Goal: Task Accomplishment & Management: Use online tool/utility

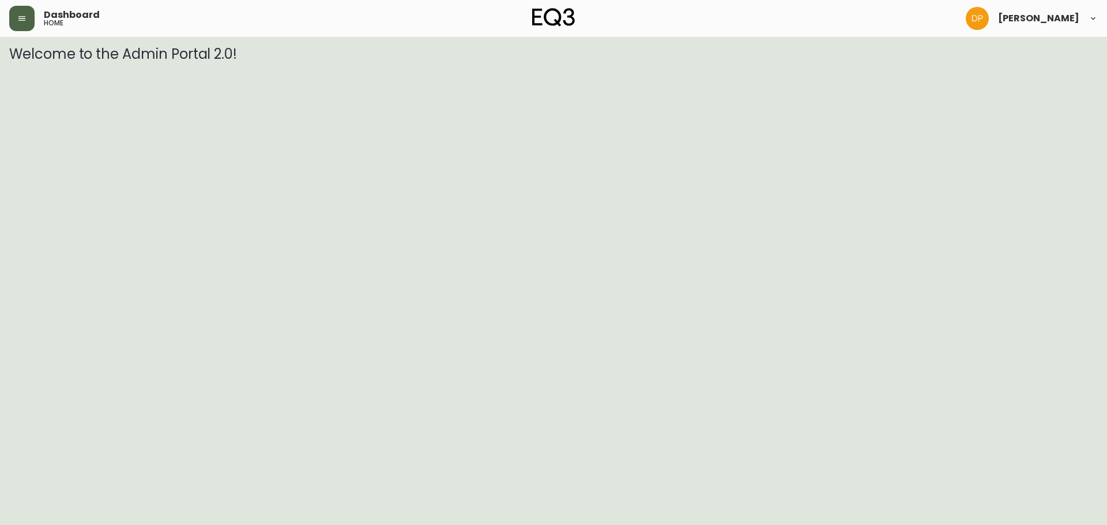
click at [25, 13] on button "button" at bounding box center [21, 18] width 25 height 25
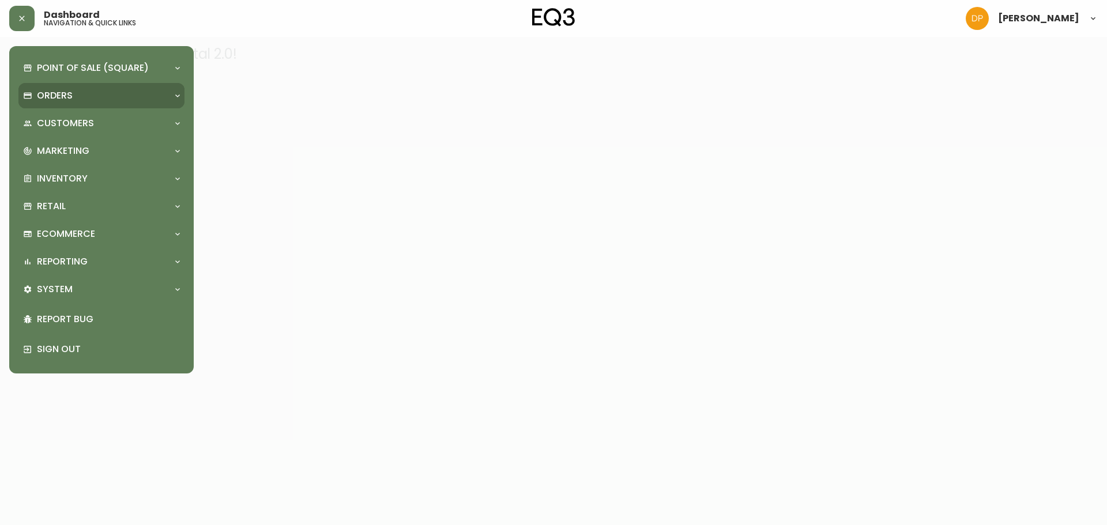
click at [74, 95] on div "Orders" at bounding box center [95, 95] width 145 height 13
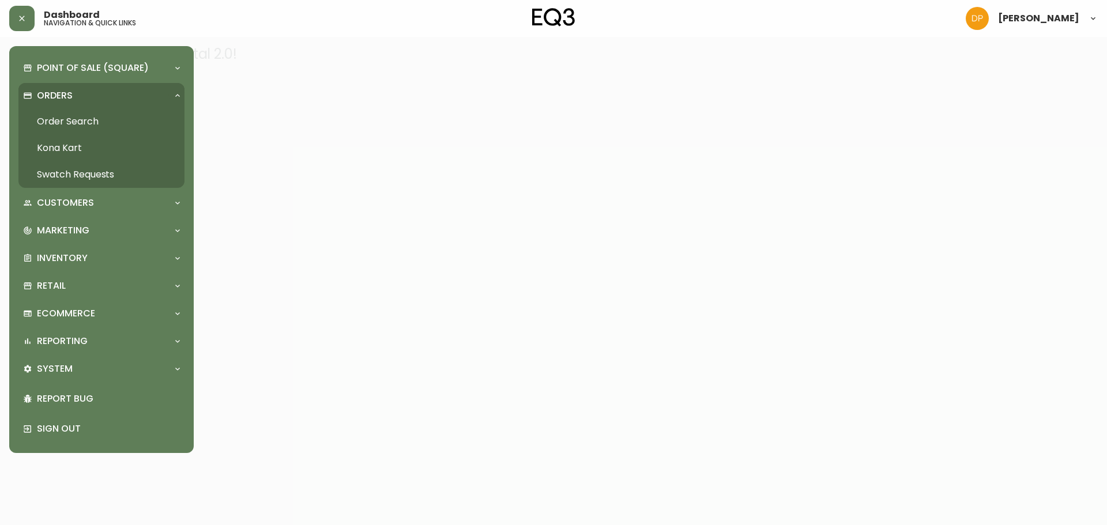
click at [95, 115] on link "Order Search" at bounding box center [101, 121] width 166 height 27
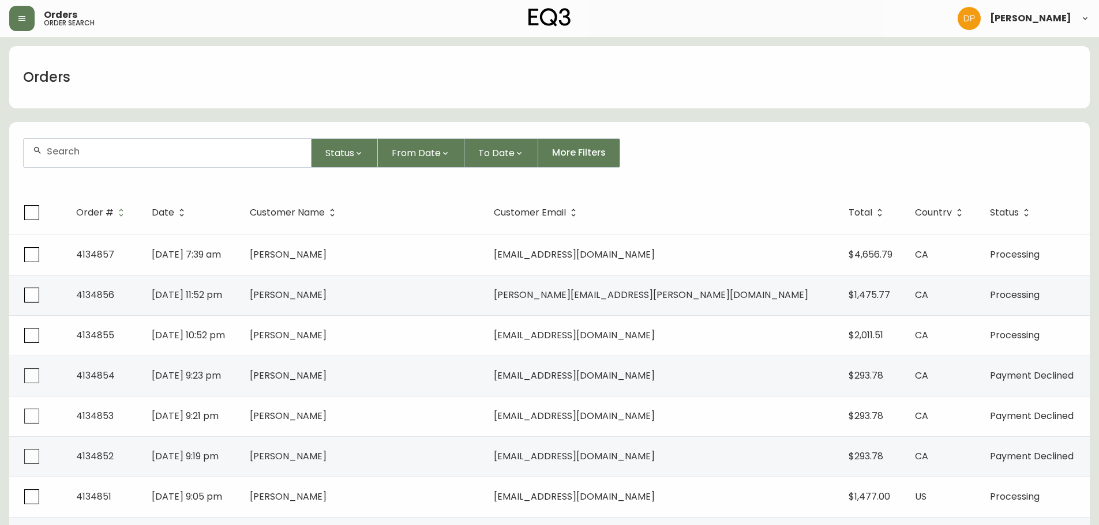
click at [133, 159] on div at bounding box center [167, 153] width 287 height 28
paste input "4056856"
type input "4056856"
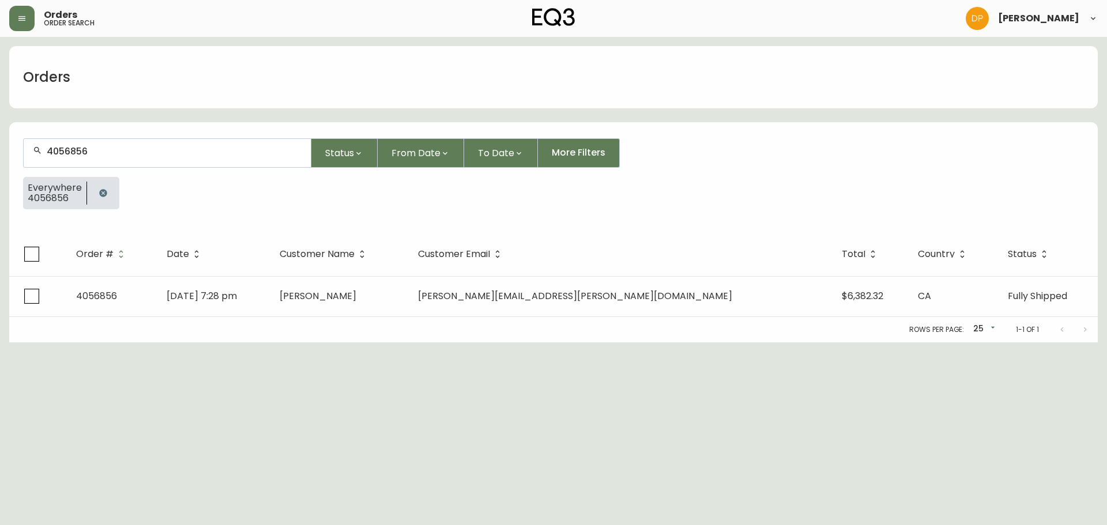
click at [271, 304] on td "[DATE] 7:28 pm" at bounding box center [213, 296] width 113 height 40
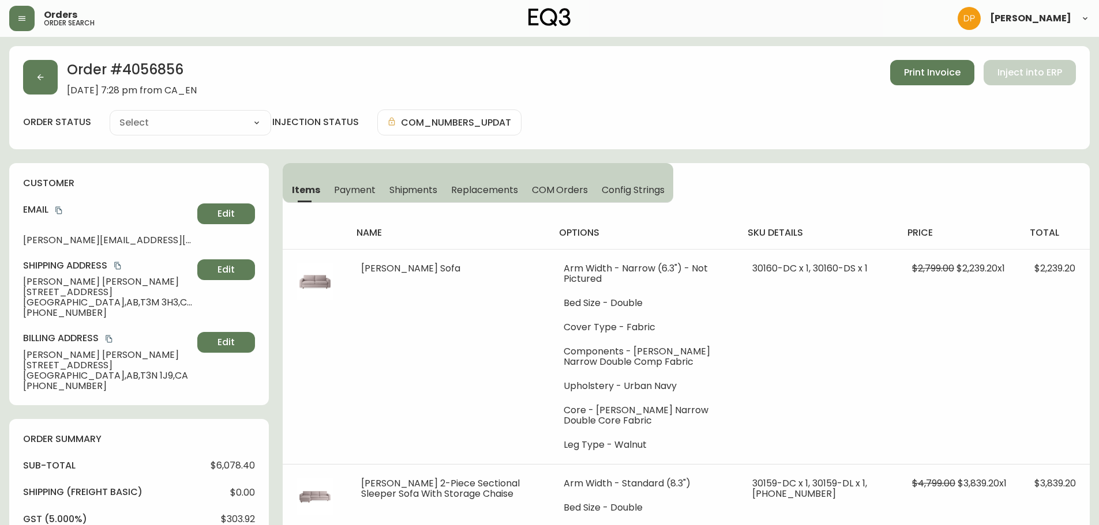
type input "Fully Shipped"
select select "FULLY_SHIPPED"
click at [57, 175] on div "customer Email [PERSON_NAME][EMAIL_ADDRESS][PERSON_NAME][DOMAIN_NAME] Edit Ship…" at bounding box center [139, 284] width 260 height 242
click at [145, 66] on h2 "Order # 4056856" at bounding box center [132, 72] width 130 height 25
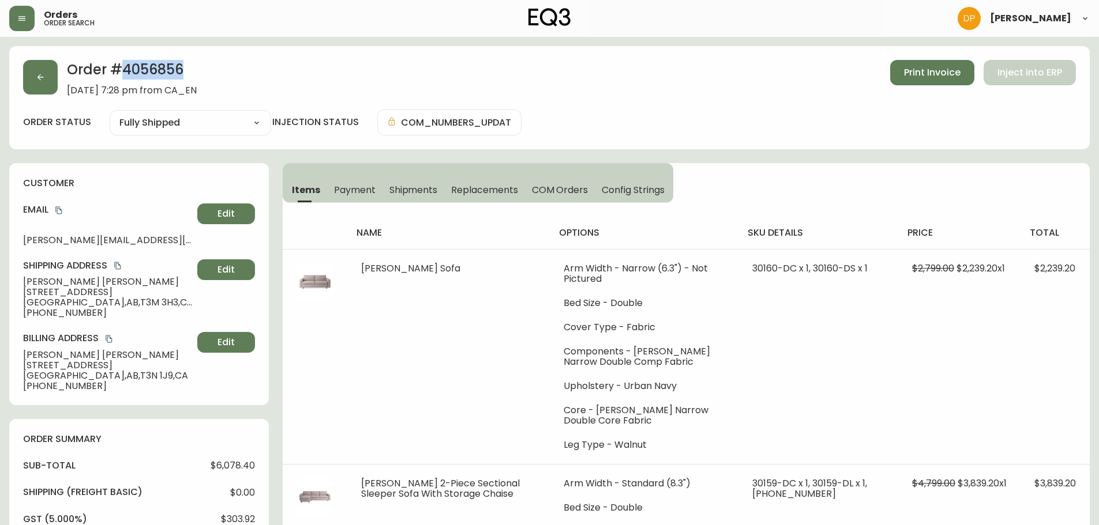
copy h2 "4056856"
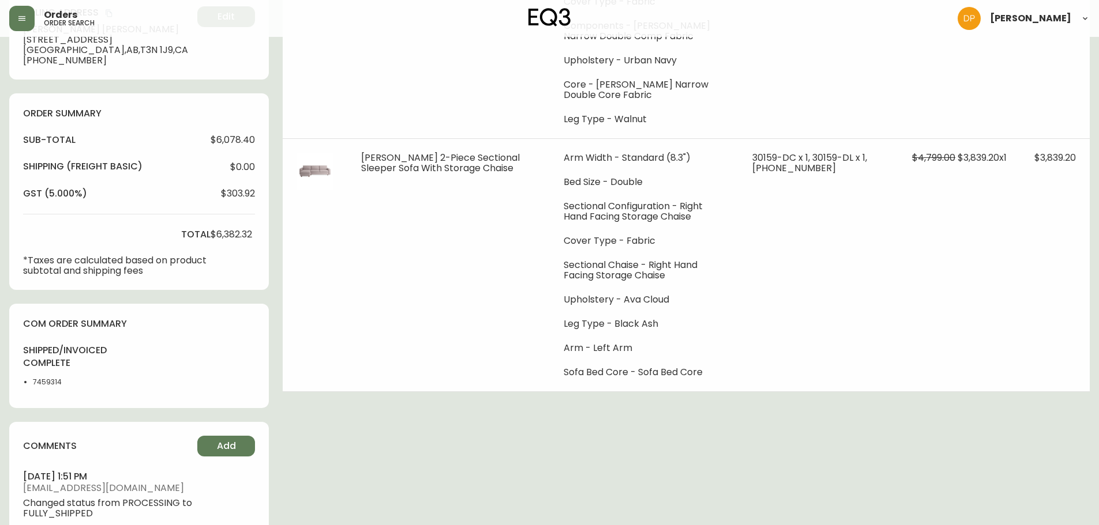
scroll to position [346, 0]
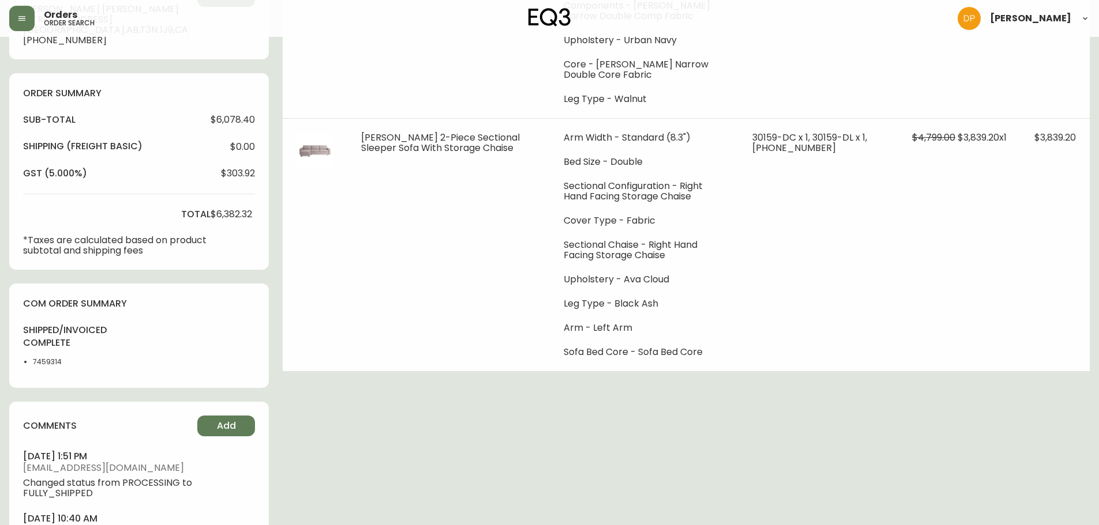
click at [51, 364] on li "7459314" at bounding box center [62, 362] width 58 height 10
copy li "7459314"
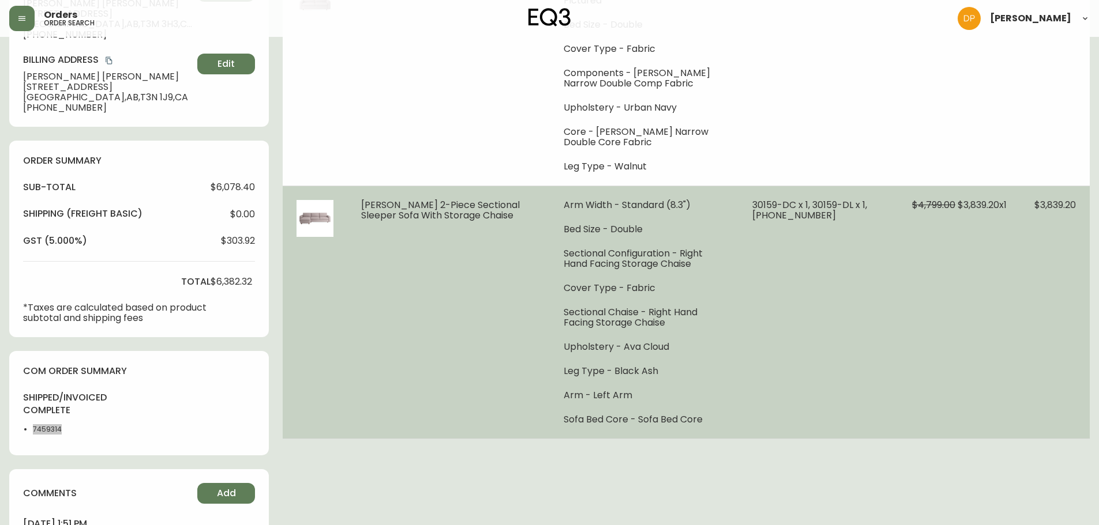
scroll to position [173, 0]
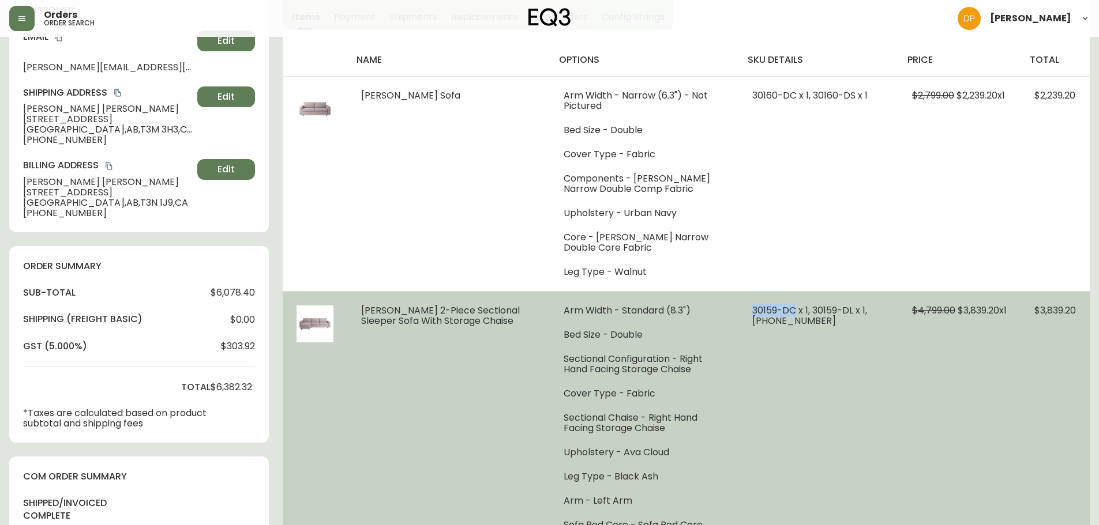
drag, startPoint x: 812, startPoint y: 290, endPoint x: 767, endPoint y: 290, distance: 45.0
click at [767, 291] on td "30159-DC x 1, 30159-DL x 1, [PHONE_NUMBER]" at bounding box center [818, 417] width 160 height 253
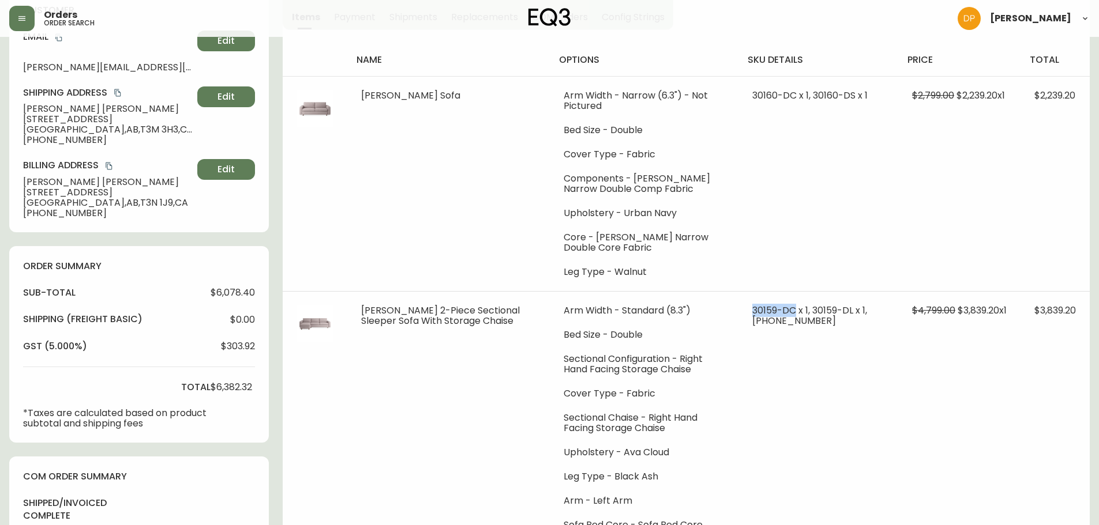
copy span "30159-DC"
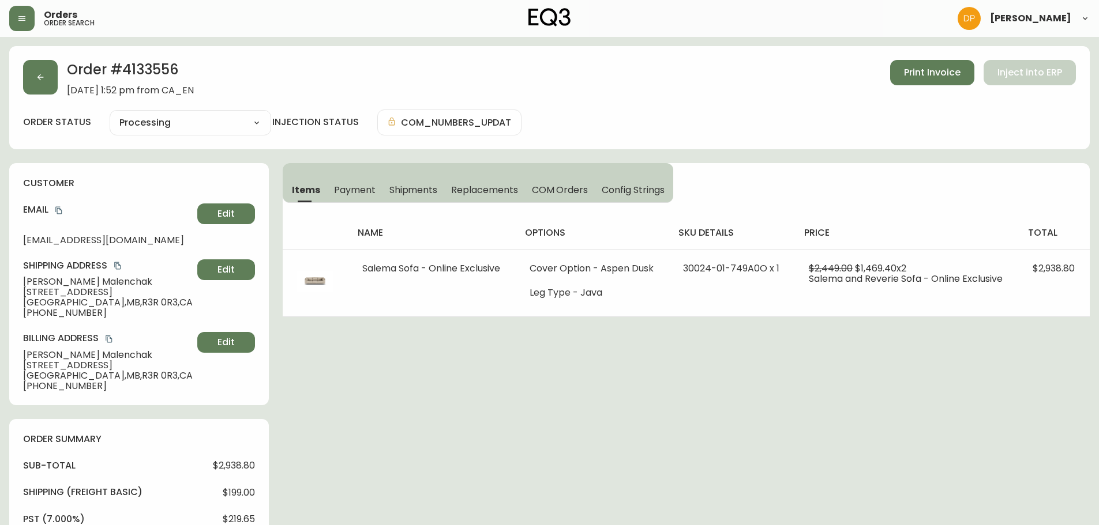
select select "PROCESSING"
click at [33, 67] on button "button" at bounding box center [40, 77] width 35 height 35
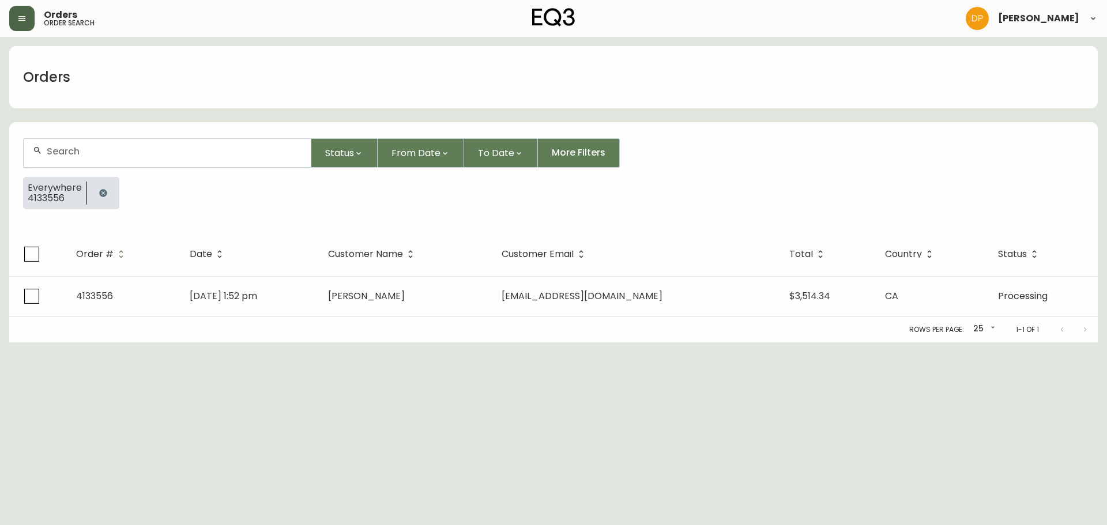
click at [21, 14] on icon "button" at bounding box center [21, 18] width 9 height 9
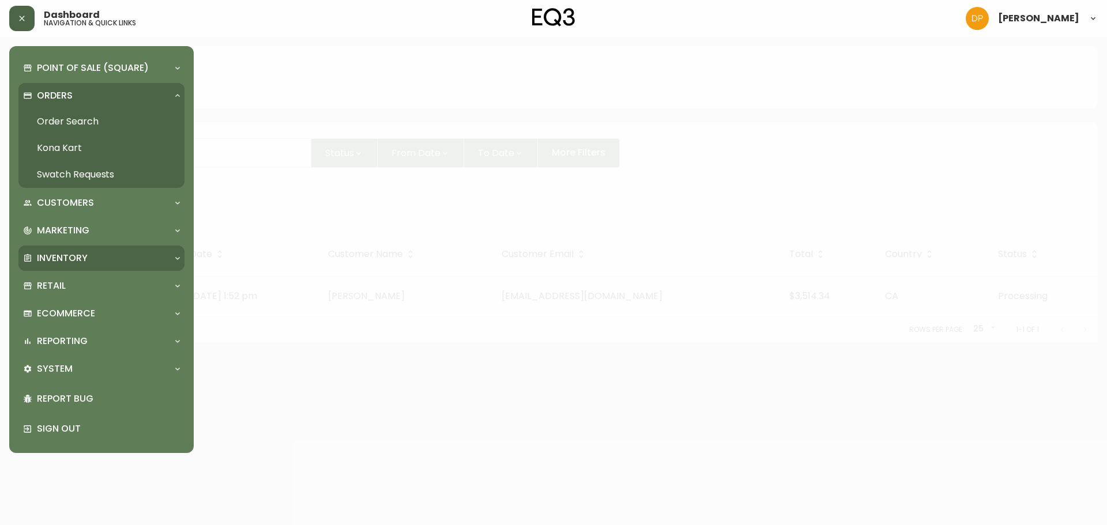
drag, startPoint x: 88, startPoint y: 247, endPoint x: 92, endPoint y: 261, distance: 15.0
click at [88, 247] on div "Inventory" at bounding box center [101, 258] width 166 height 25
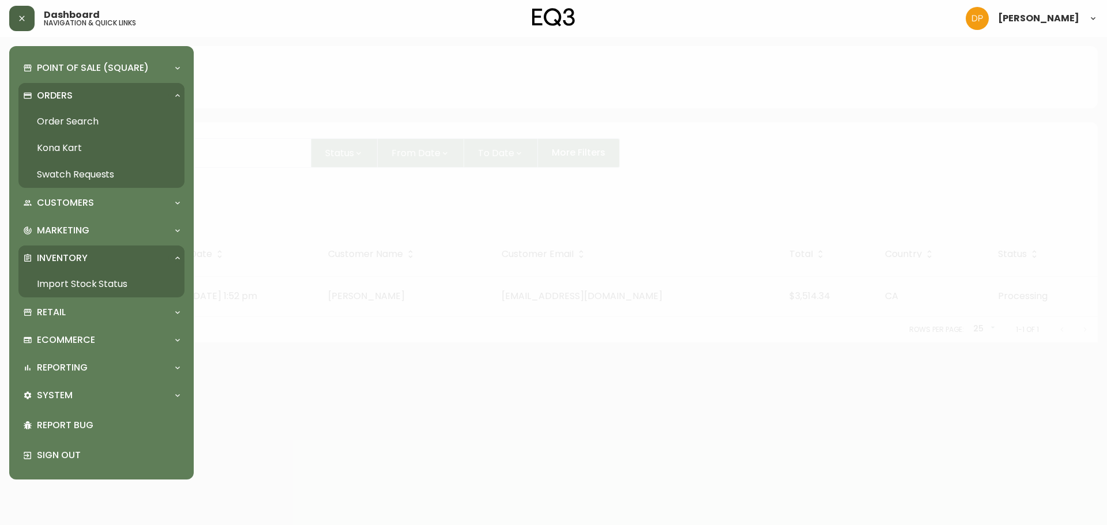
click at [93, 287] on link "Import Stock Status" at bounding box center [101, 284] width 166 height 27
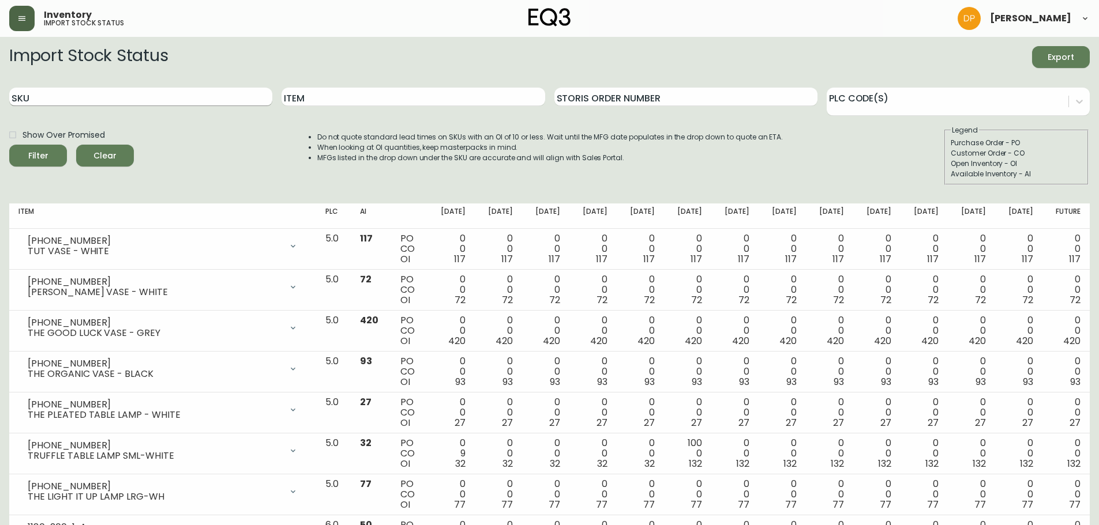
click at [122, 96] on input "SKU" at bounding box center [140, 97] width 263 height 18
paste input "7170-425-13"
type input "7170-425-13"
click at [118, 140] on div "Show Over Promised" at bounding box center [71, 135] width 125 height 20
click at [117, 149] on span "Clear" at bounding box center [104, 156] width 39 height 14
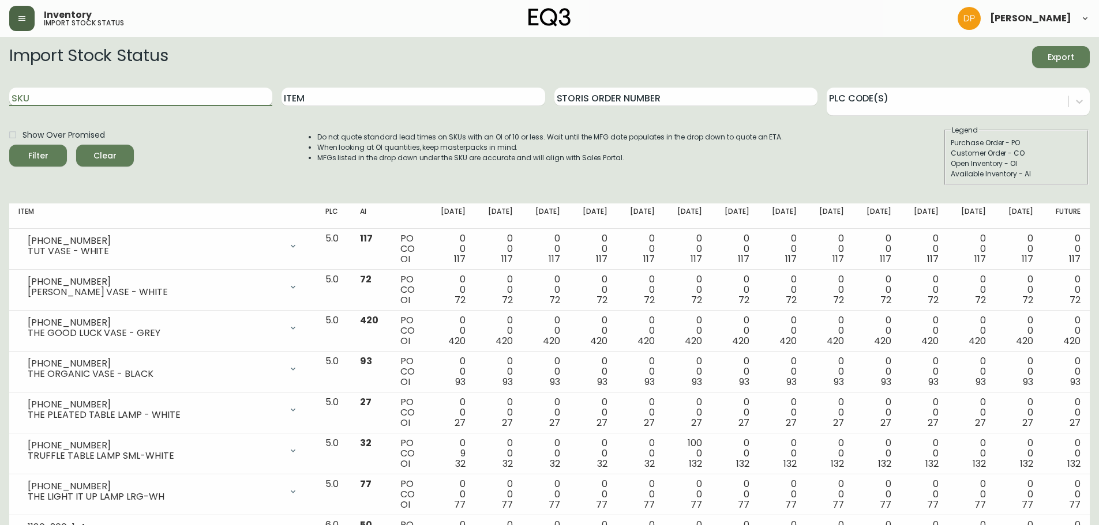
click at [137, 96] on input "SKU" at bounding box center [140, 97] width 263 height 18
paste input "7170-425-13"
type input "7170-425-13"
click at [47, 147] on button "Filter" at bounding box center [38, 156] width 58 height 22
